Goal: Information Seeking & Learning: Learn about a topic

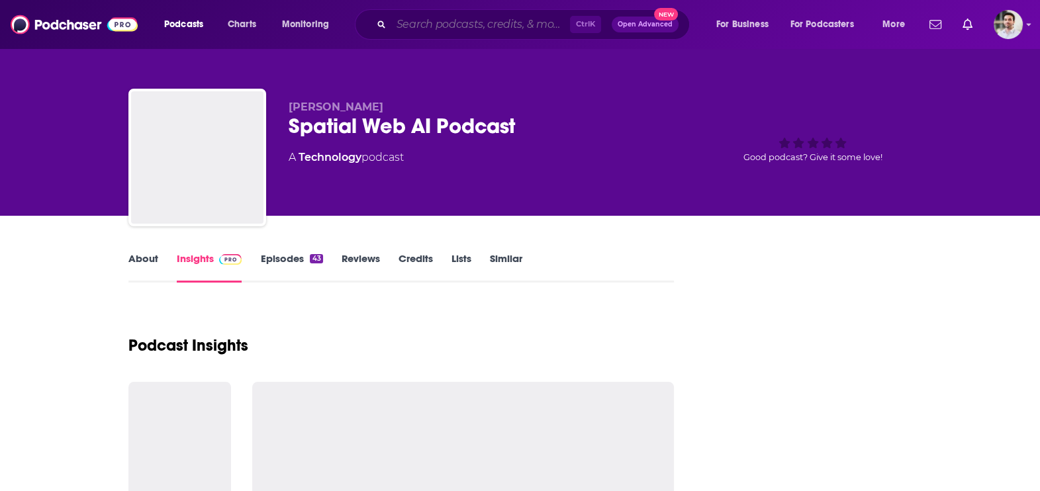
click at [431, 23] on input "Search podcasts, credits, & more..." at bounding box center [480, 24] width 179 height 21
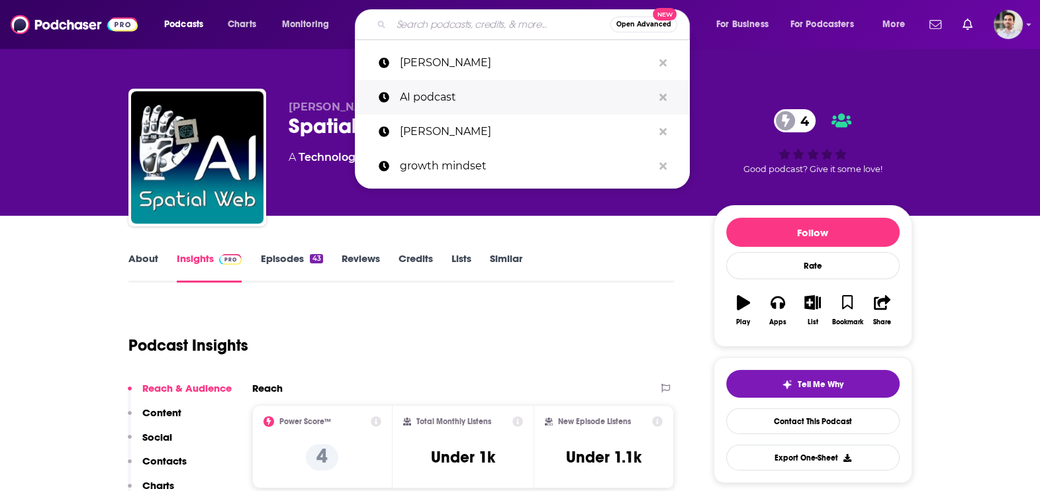
click at [432, 89] on p "AI podcast" at bounding box center [526, 97] width 253 height 34
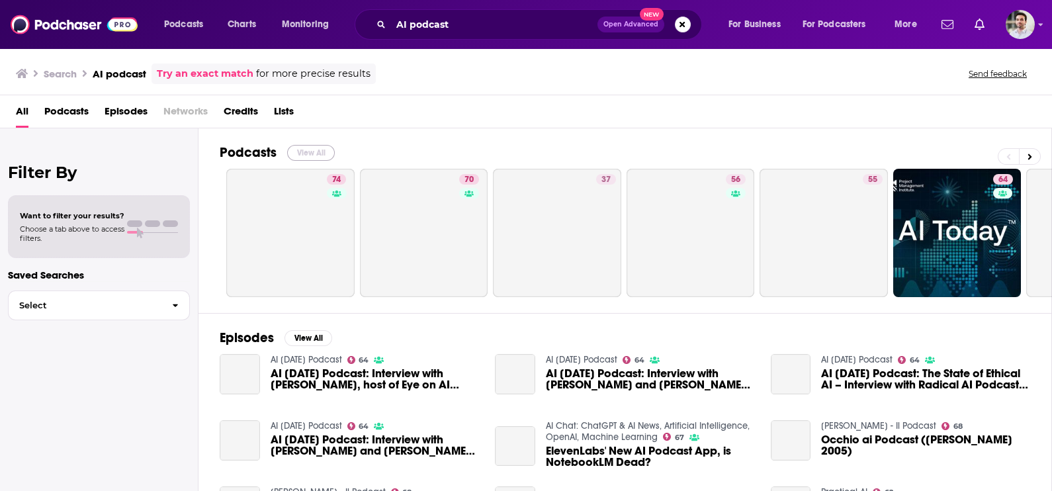
click at [319, 148] on button "View All" at bounding box center [311, 153] width 48 height 16
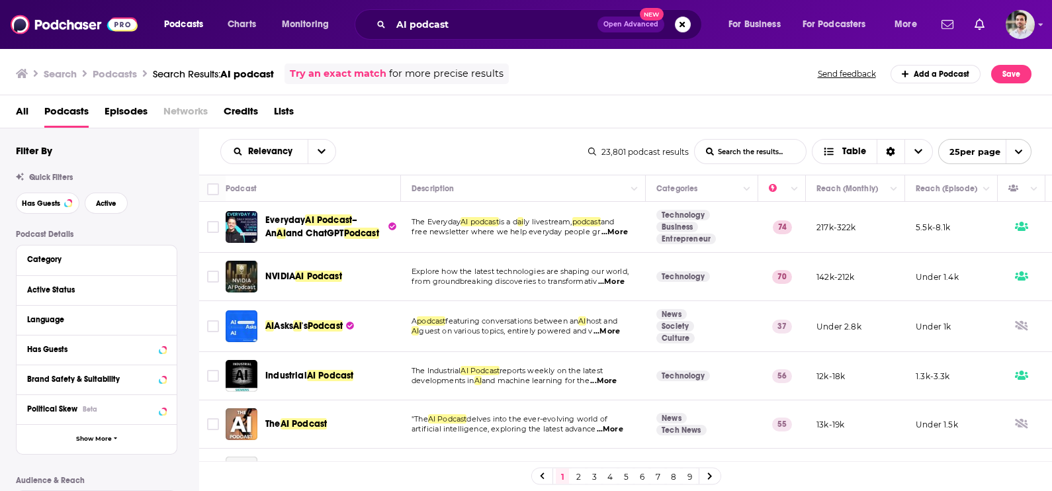
click at [706, 477] on link at bounding box center [710, 476] width 21 height 15
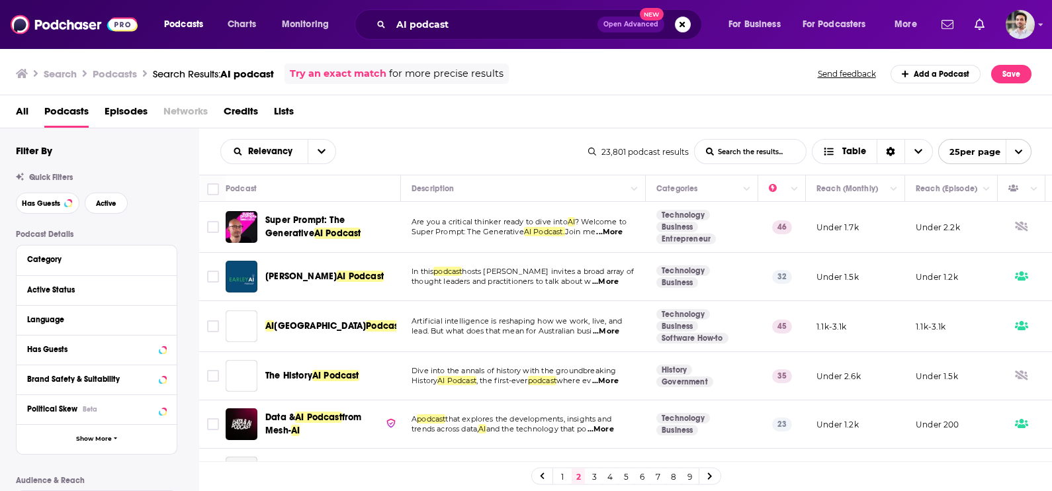
click at [694, 478] on link "9" at bounding box center [689, 477] width 13 height 16
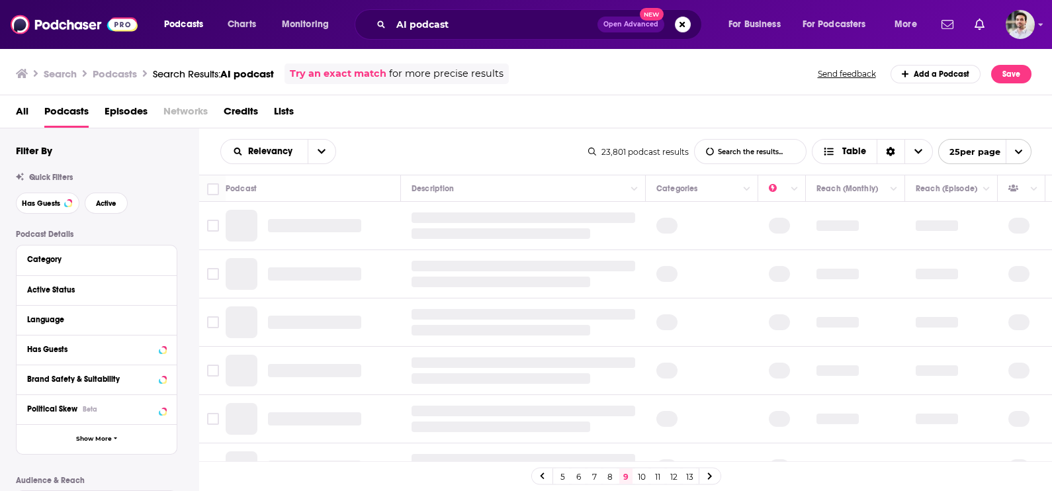
click at [649, 477] on div "5 6 7 8 9 10 11 12 13" at bounding box center [626, 476] width 190 height 17
click at [645, 477] on link "10" at bounding box center [641, 477] width 13 height 16
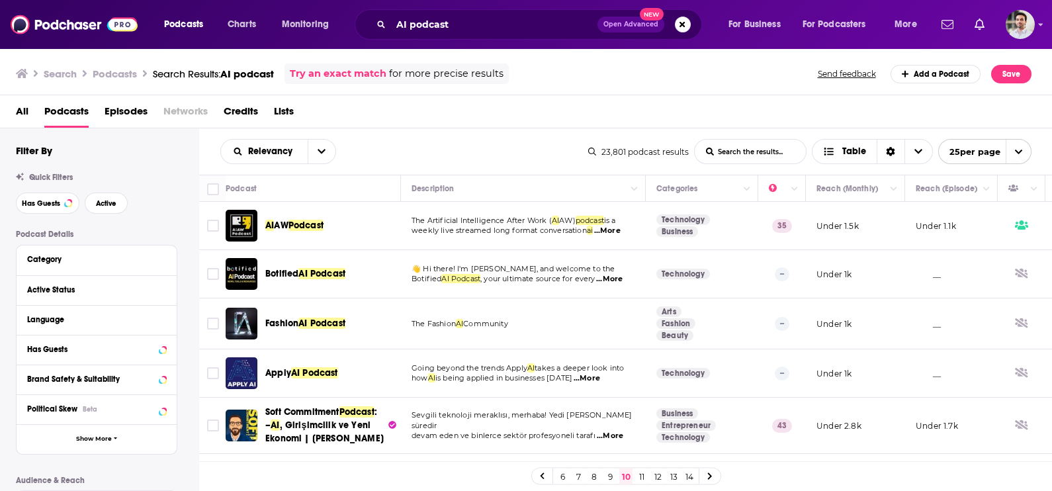
click at [659, 477] on link "12" at bounding box center [657, 477] width 13 height 16
click at [683, 477] on link "14" at bounding box center [689, 477] width 13 height 16
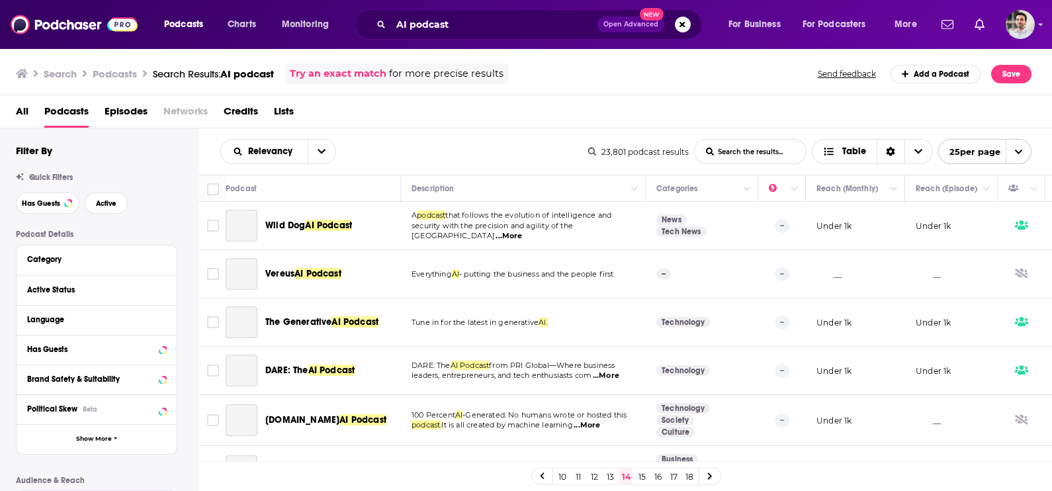
click at [597, 475] on link "12" at bounding box center [594, 477] width 13 height 16
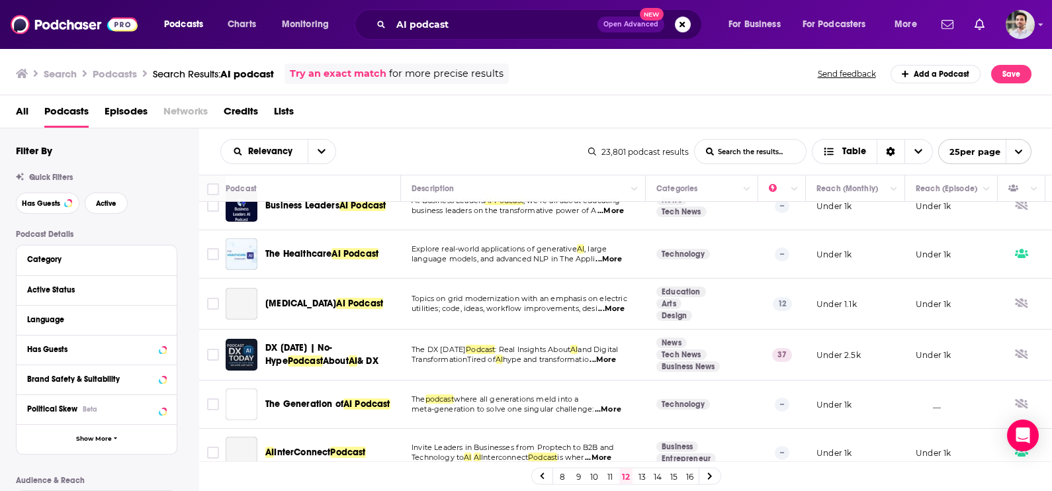
scroll to position [973, 0]
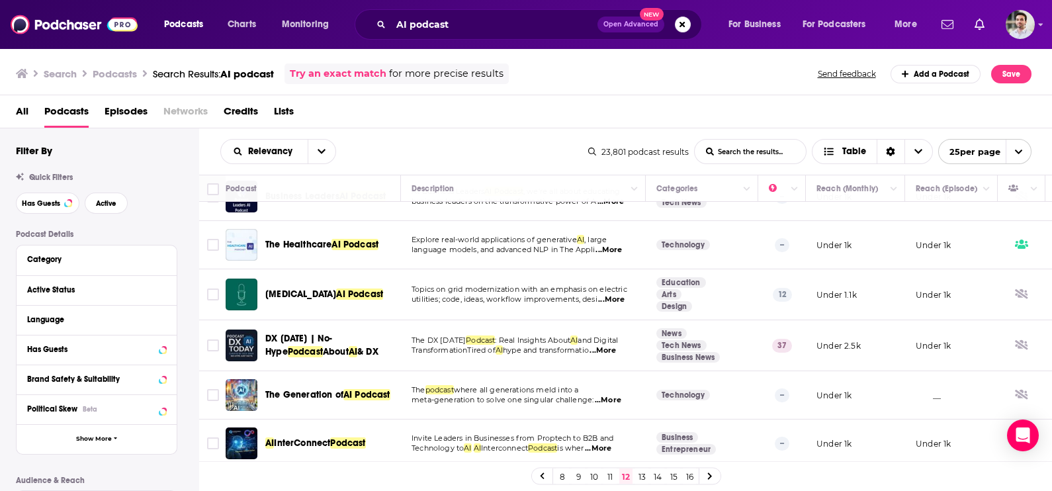
click at [642, 480] on link "13" at bounding box center [641, 477] width 13 height 16
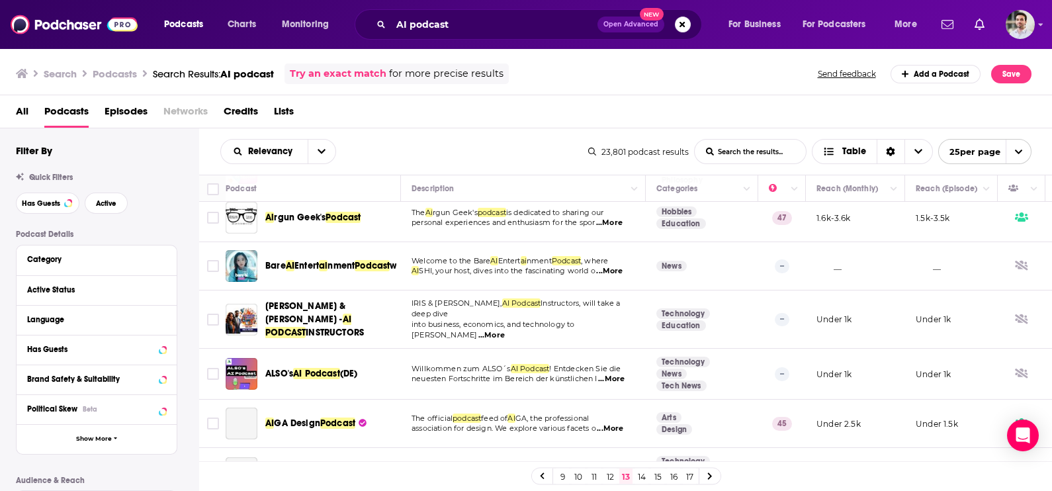
scroll to position [980, 0]
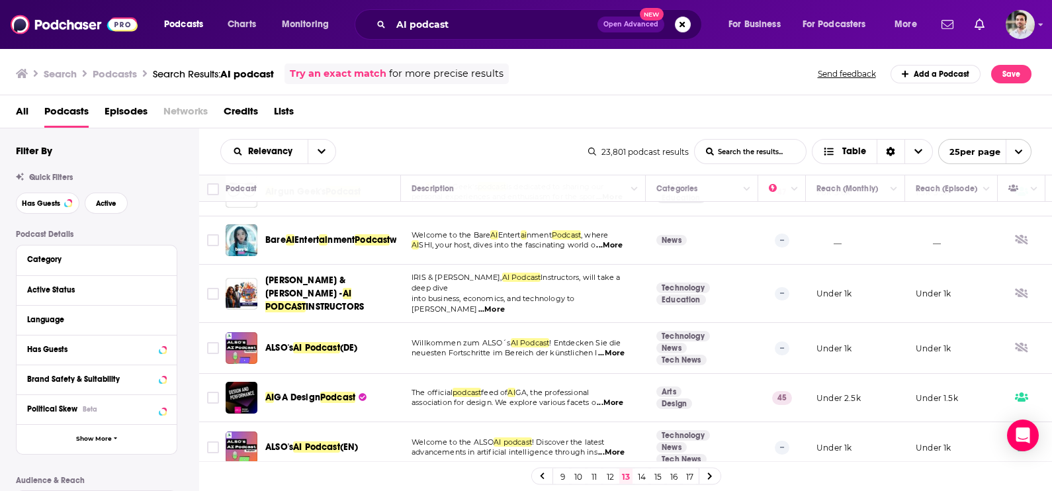
click at [643, 477] on link "14" at bounding box center [641, 477] width 13 height 16
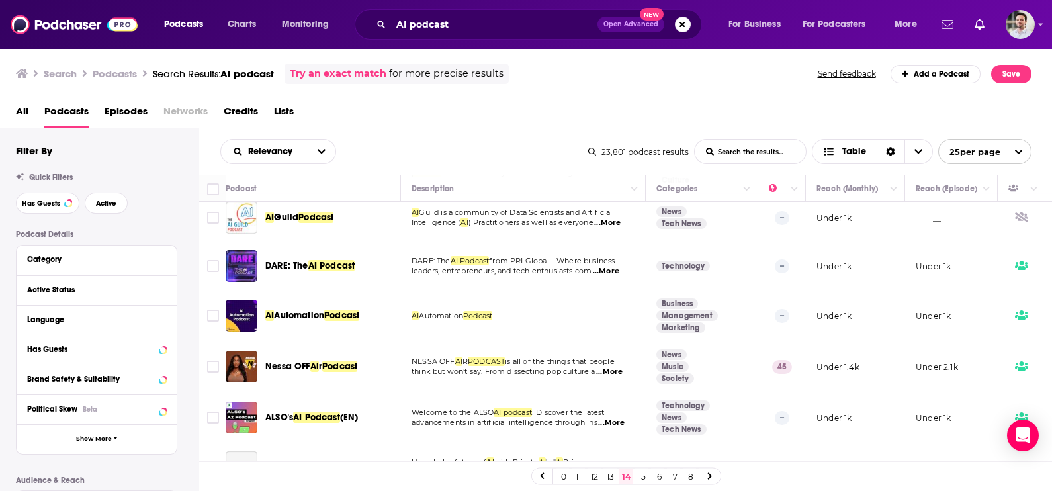
scroll to position [410, 0]
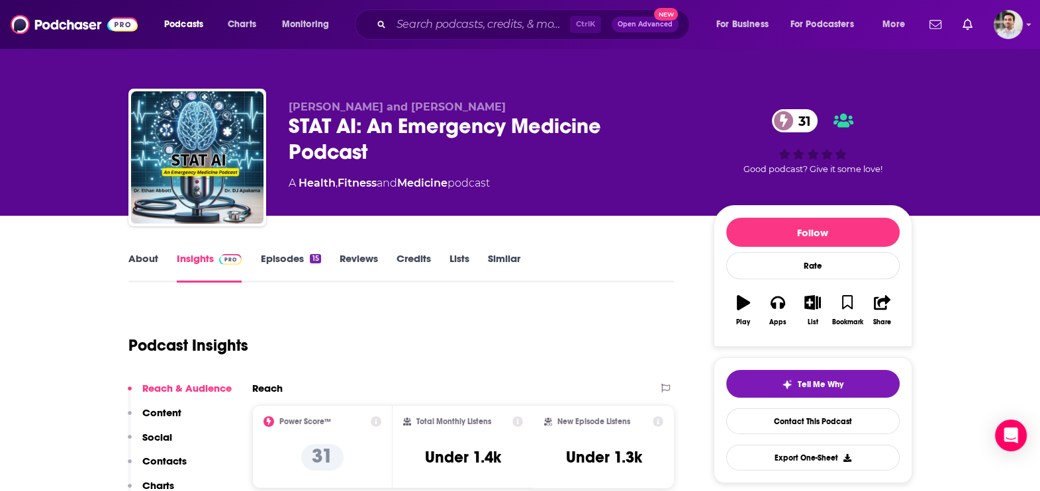
click at [163, 461] on p "Contacts" at bounding box center [164, 461] width 44 height 13
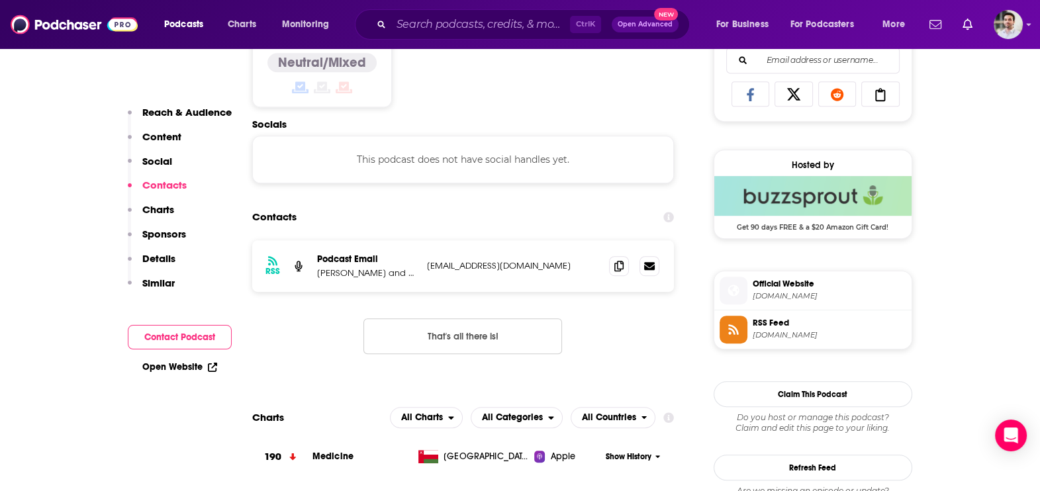
scroll to position [886, 0]
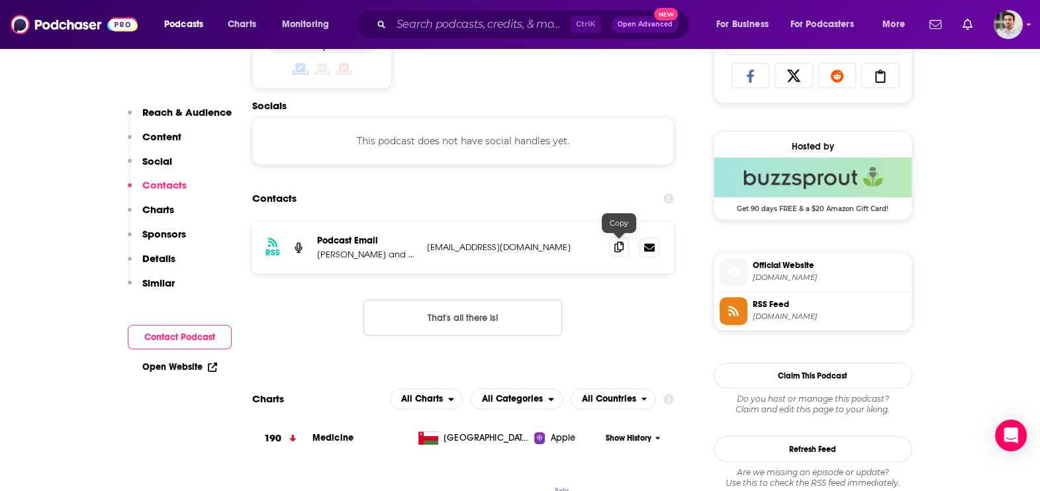
click at [619, 246] on icon at bounding box center [618, 247] width 9 height 11
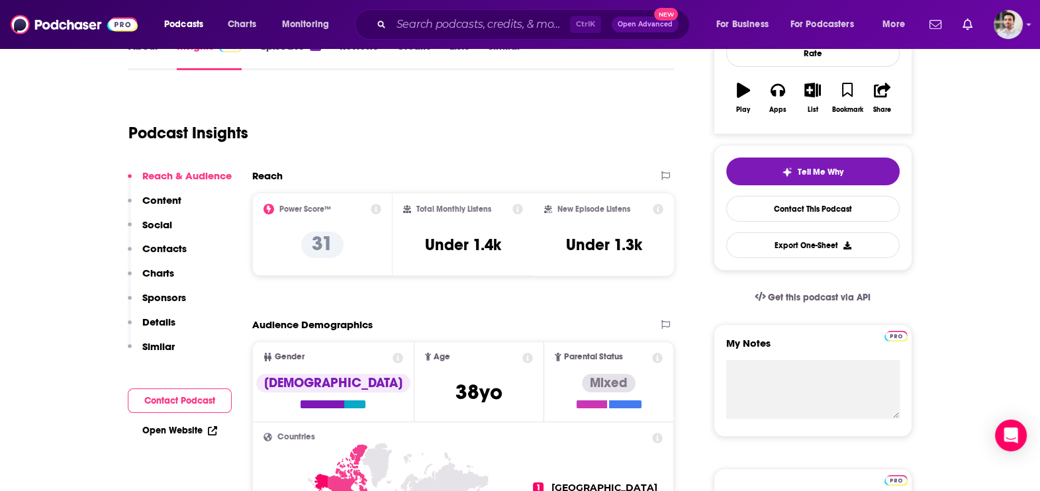
scroll to position [0, 0]
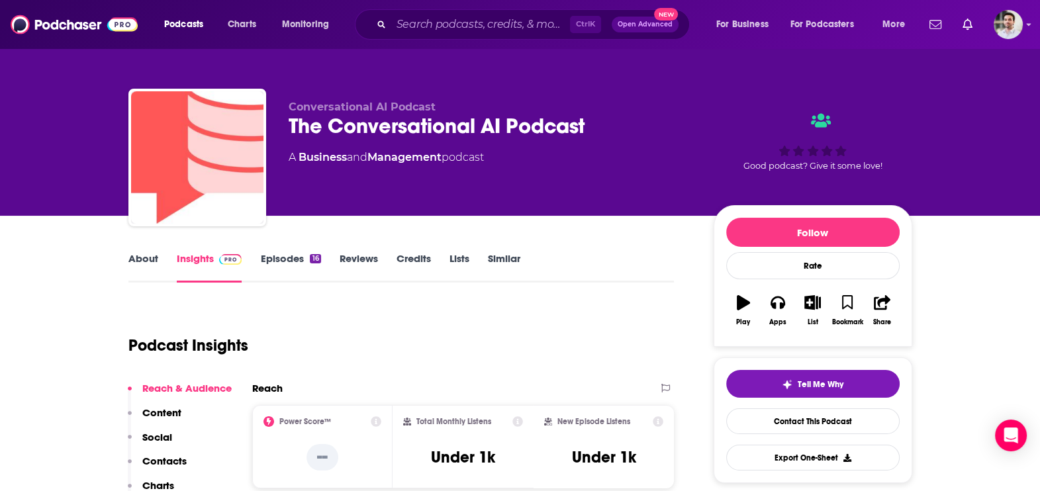
click at [179, 460] on p "Contacts" at bounding box center [164, 461] width 44 height 13
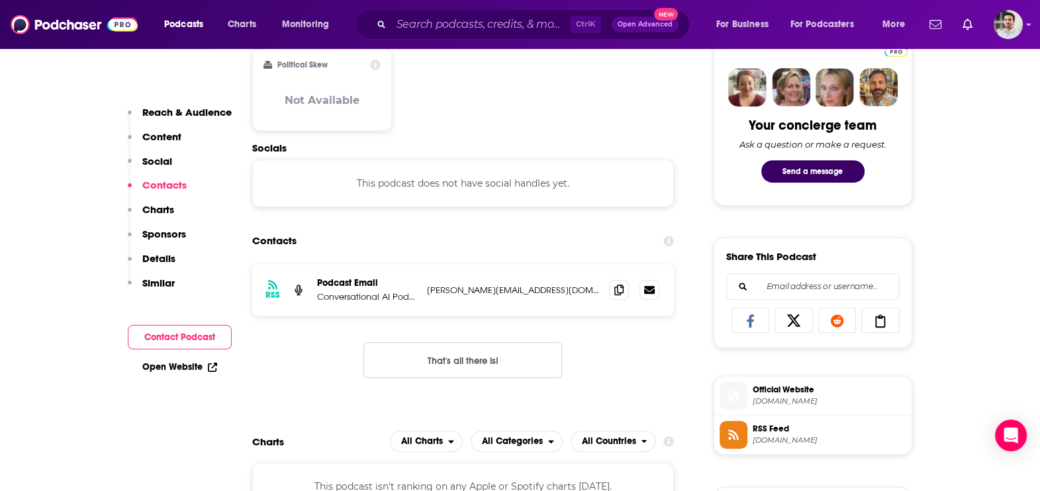
scroll to position [684, 0]
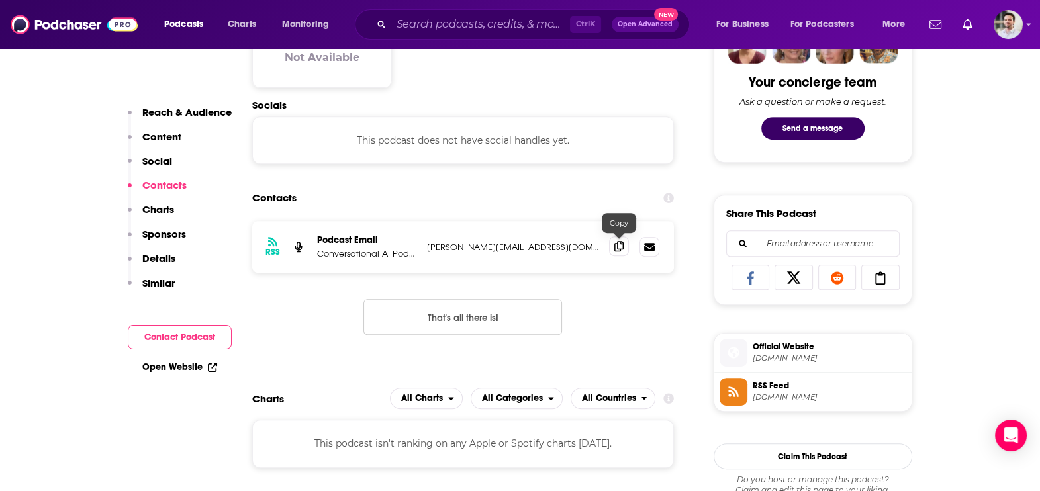
click at [615, 242] on icon at bounding box center [618, 246] width 9 height 11
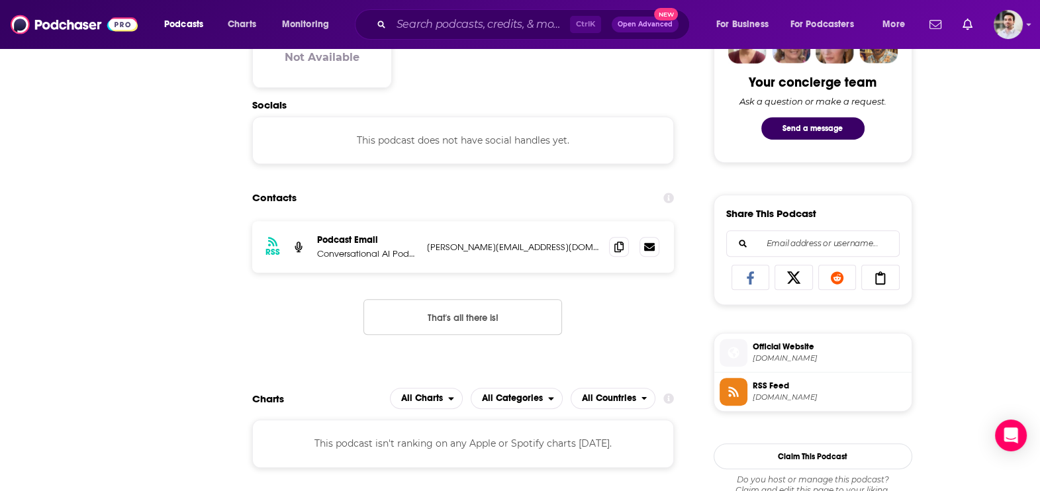
scroll to position [0, 0]
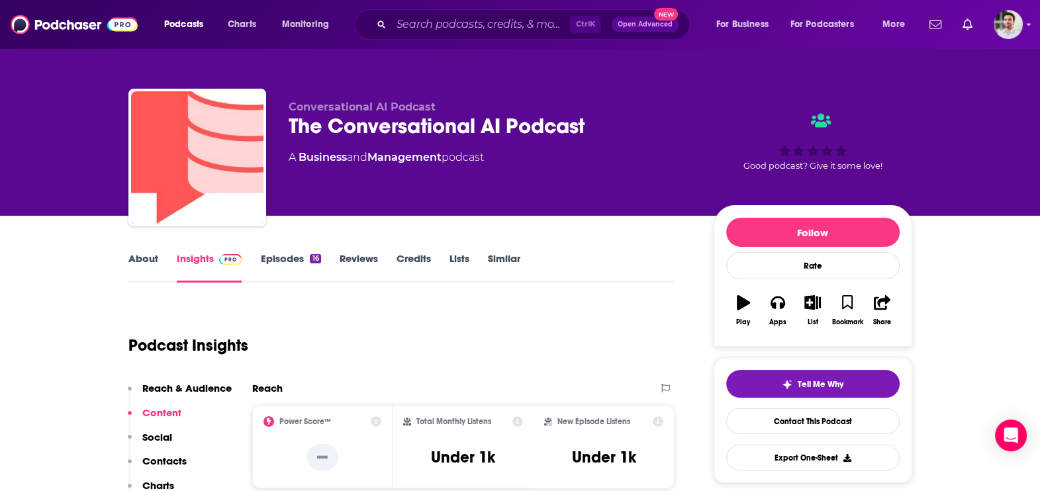
click at [142, 258] on link "About" at bounding box center [143, 267] width 30 height 30
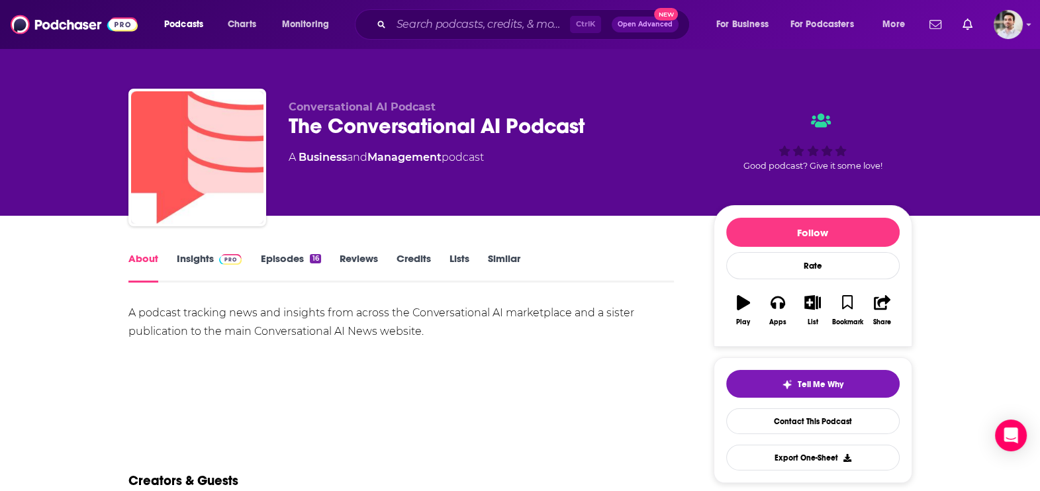
click at [267, 263] on link "Episodes 16" at bounding box center [290, 267] width 60 height 30
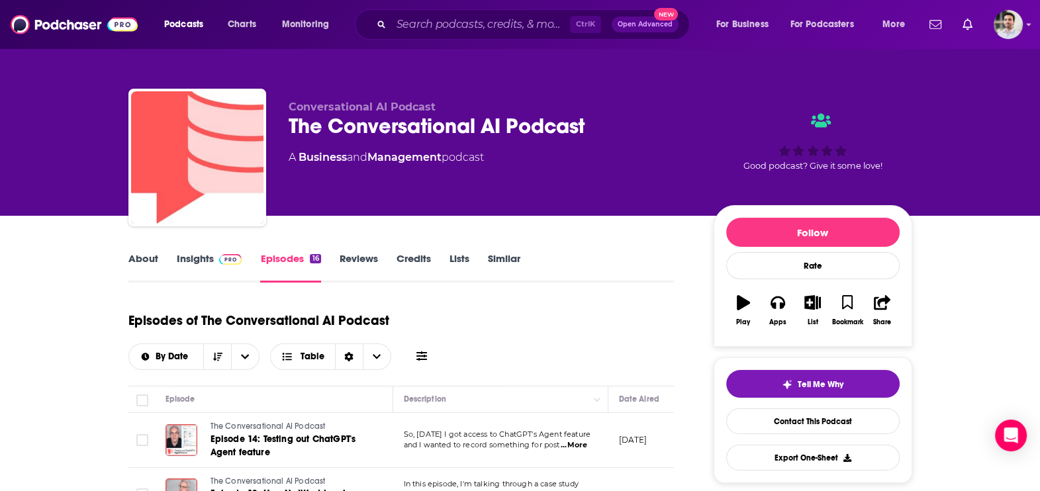
click at [576, 447] on span "...More" at bounding box center [574, 445] width 26 height 11
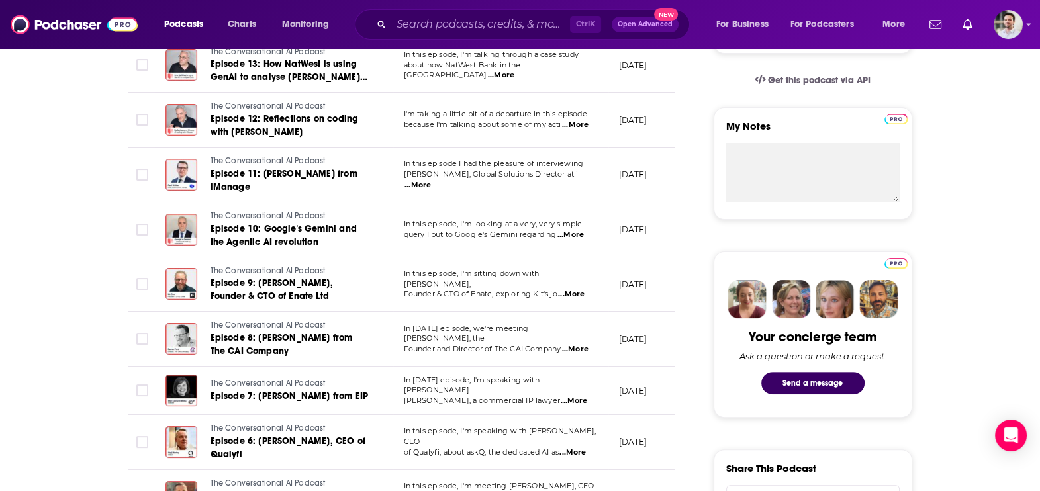
scroll to position [859, 0]
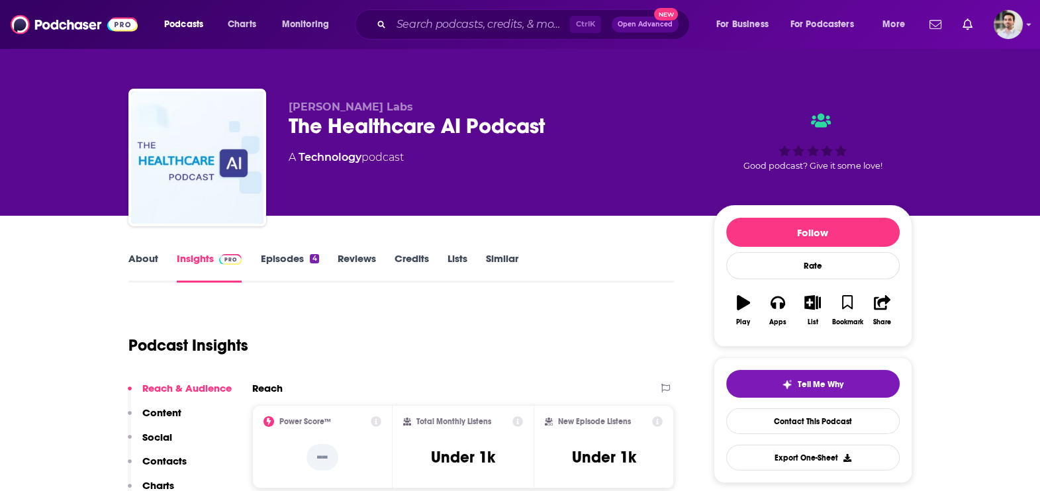
click at [176, 449] on div "Reach & Audience Content Social Contacts Charts Sponsors Details Similar" at bounding box center [180, 479] width 104 height 195
click at [176, 457] on p "Contacts" at bounding box center [164, 461] width 44 height 13
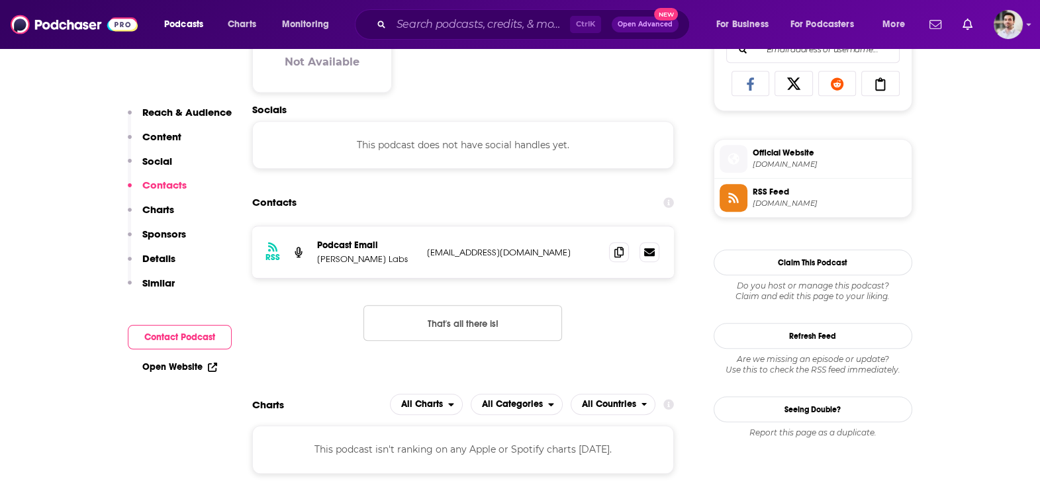
scroll to position [883, 0]
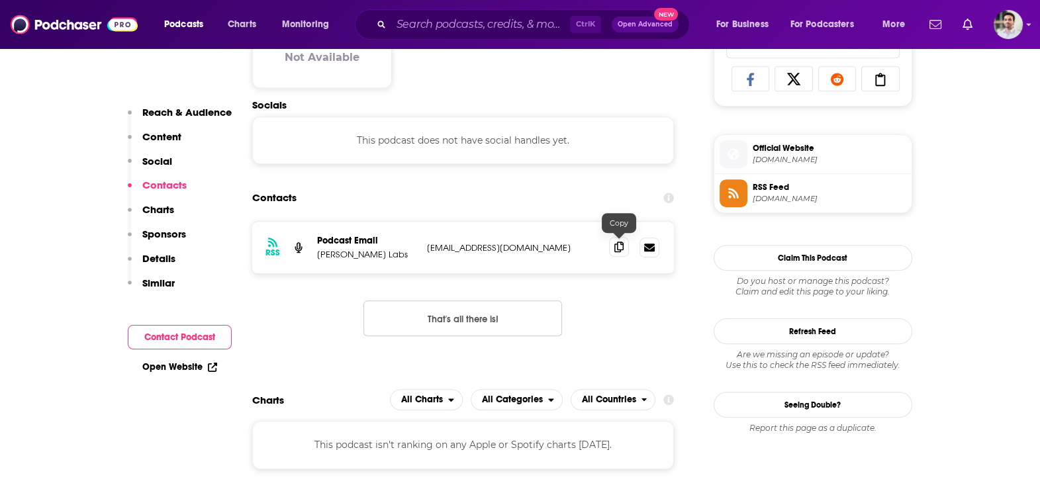
click at [617, 247] on icon at bounding box center [618, 247] width 9 height 11
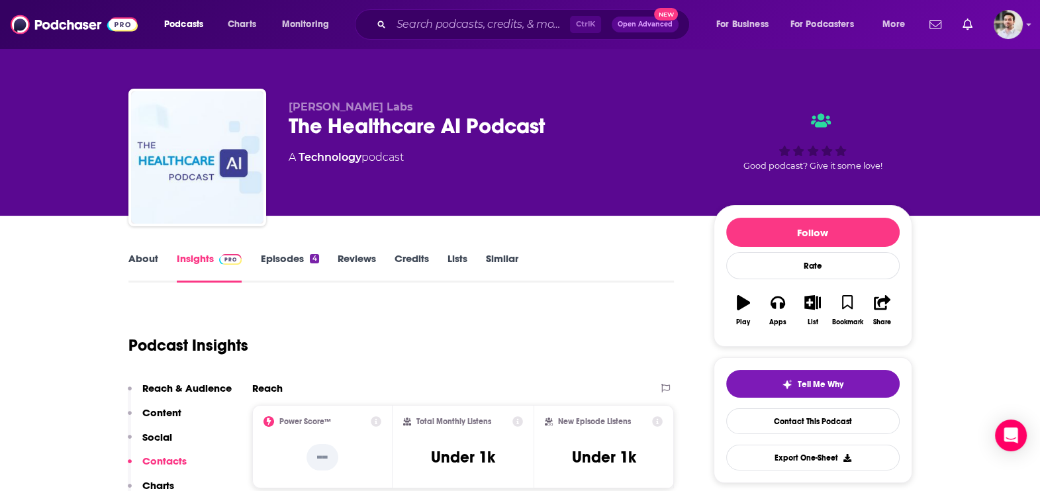
click at [142, 263] on link "About" at bounding box center [143, 267] width 30 height 30
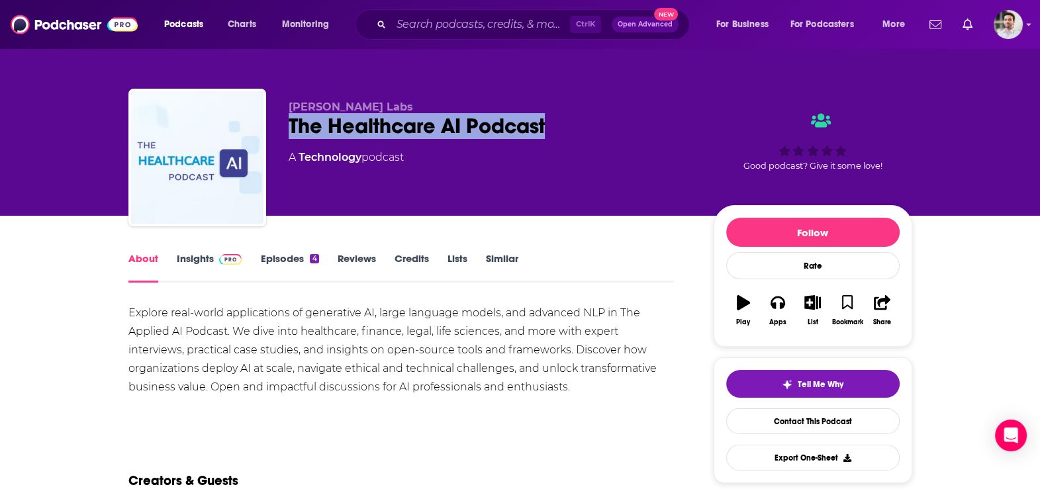
drag, startPoint x: 288, startPoint y: 126, endPoint x: 544, endPoint y: 120, distance: 256.2
click at [544, 120] on div "The Healthcare AI Podcast" at bounding box center [491, 126] width 404 height 26
copy h1 "The Healthcare AI Podcast"
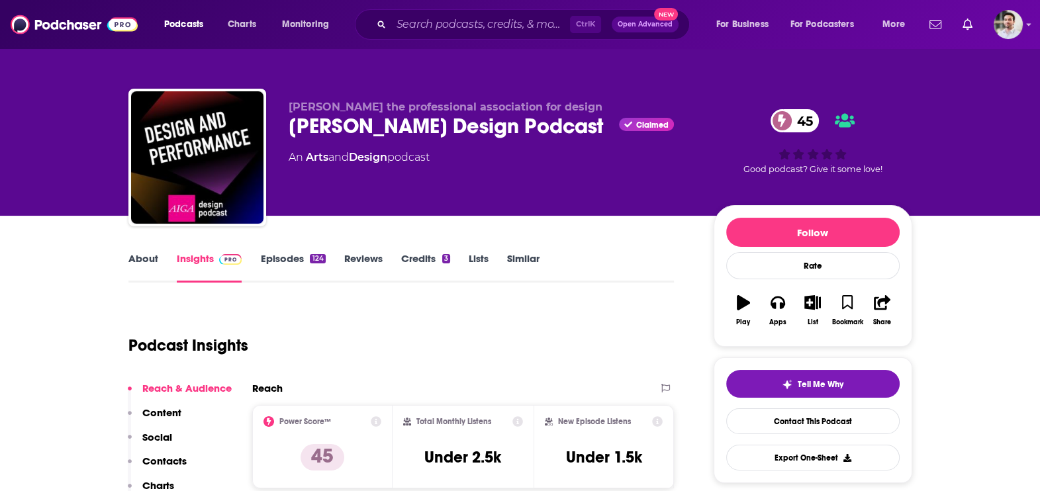
click at [150, 267] on link "About" at bounding box center [143, 267] width 30 height 30
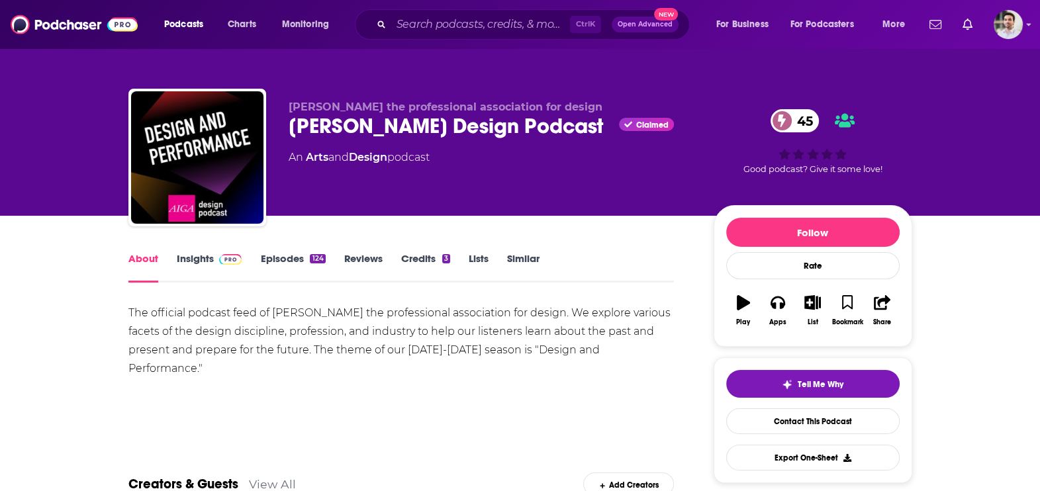
click at [189, 263] on link "Insights" at bounding box center [210, 267] width 66 height 30
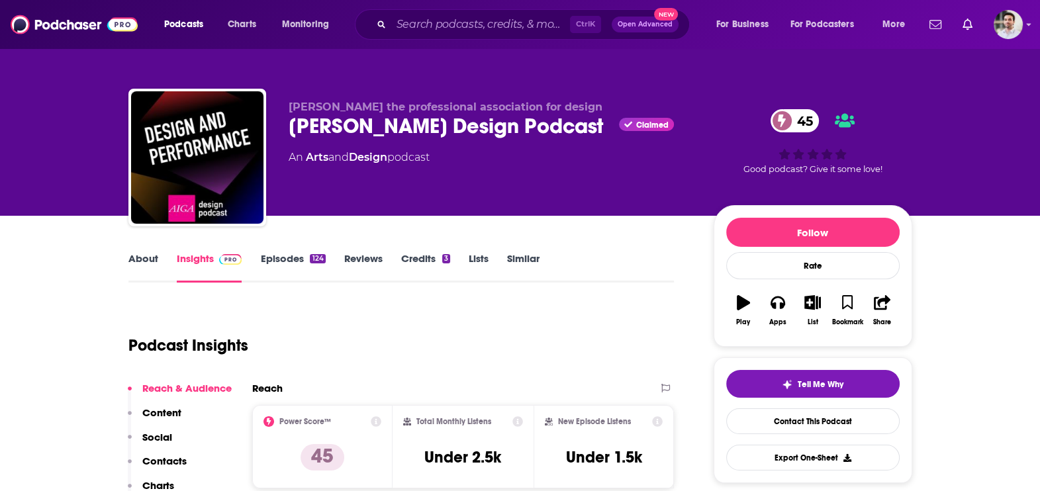
click at [172, 455] on p "Contacts" at bounding box center [164, 461] width 44 height 13
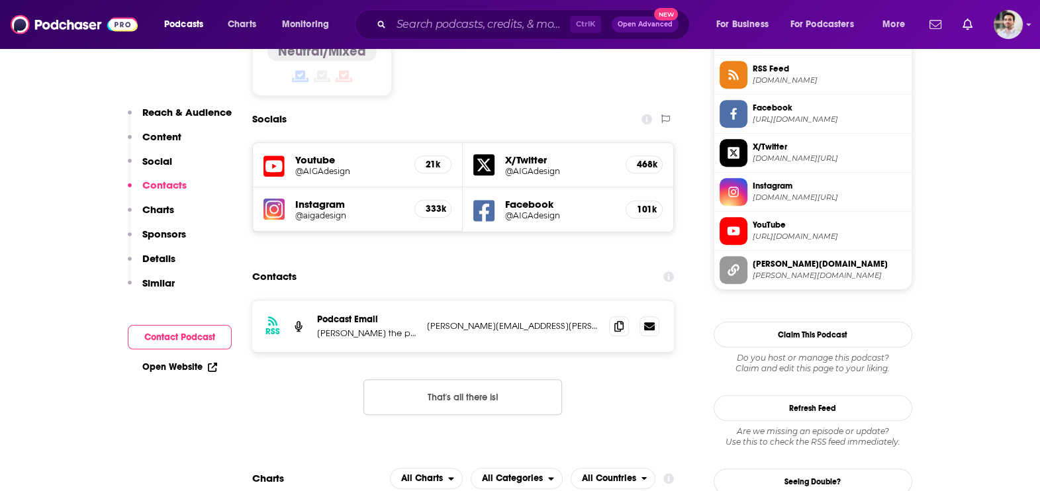
scroll to position [1118, 0]
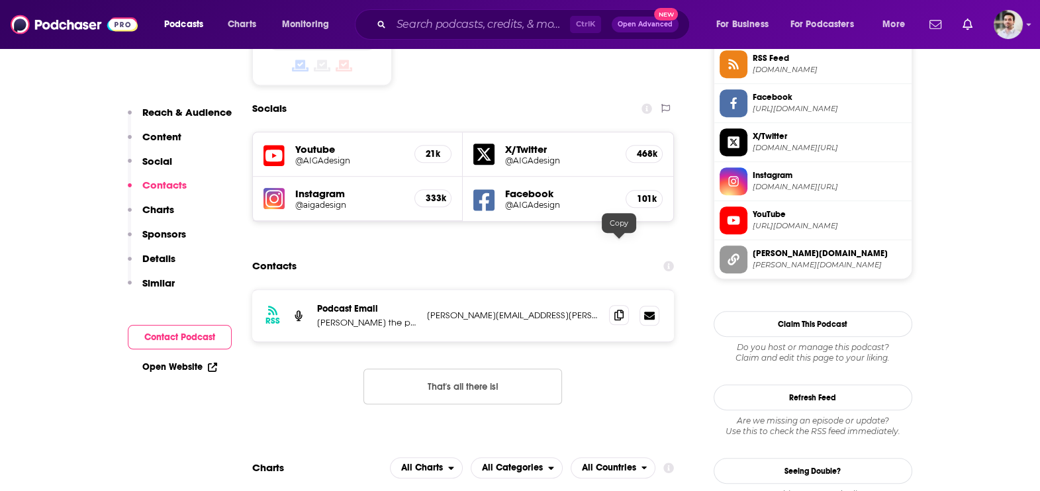
click at [619, 305] on span at bounding box center [619, 315] width 20 height 20
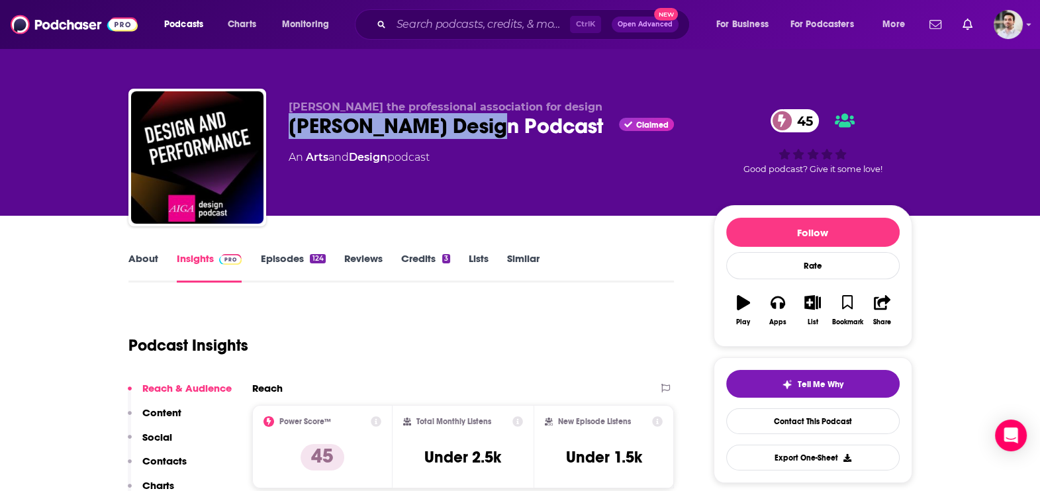
drag, startPoint x: 288, startPoint y: 125, endPoint x: 492, endPoint y: 134, distance: 204.7
click at [492, 134] on div "AIGA Design Podcast Claimed 45" at bounding box center [491, 126] width 404 height 26
copy h2 "AIGA Design Podcast"
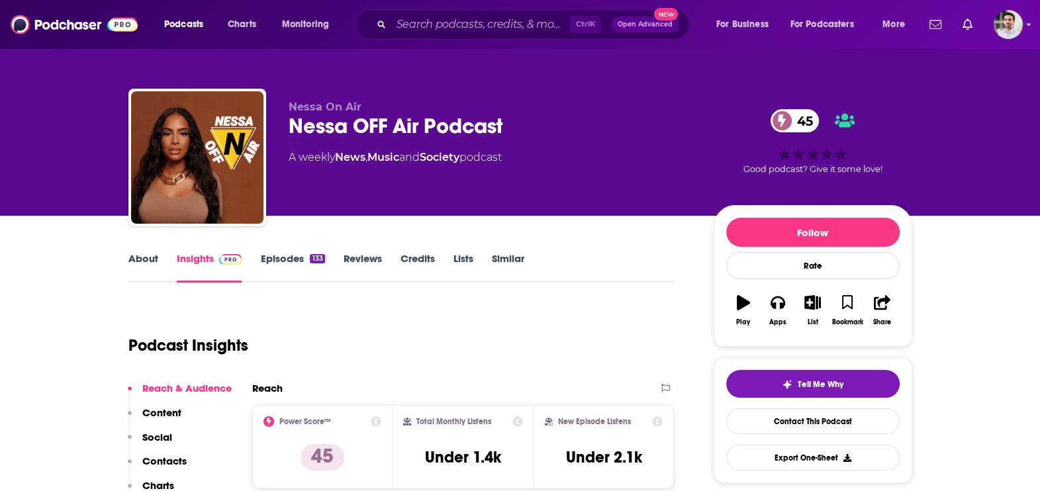
click at [158, 461] on p "Contacts" at bounding box center [164, 461] width 44 height 13
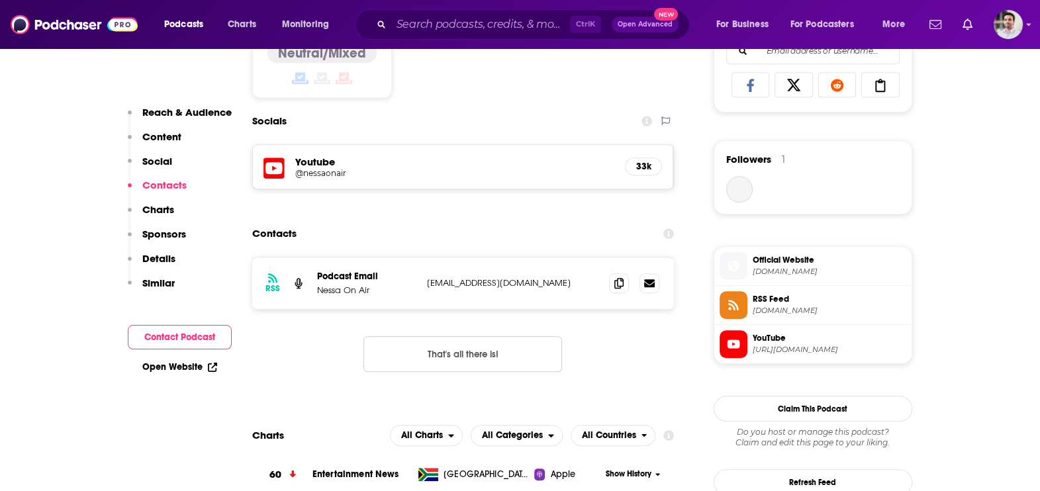
scroll to position [912, 0]
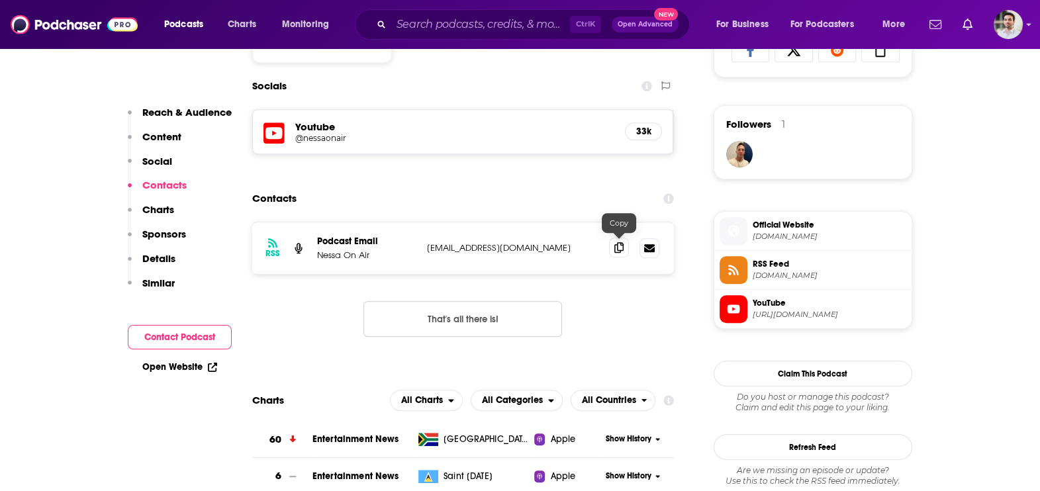
click at [616, 253] on span at bounding box center [619, 248] width 20 height 20
